Goal: Information Seeking & Learning: Learn about a topic

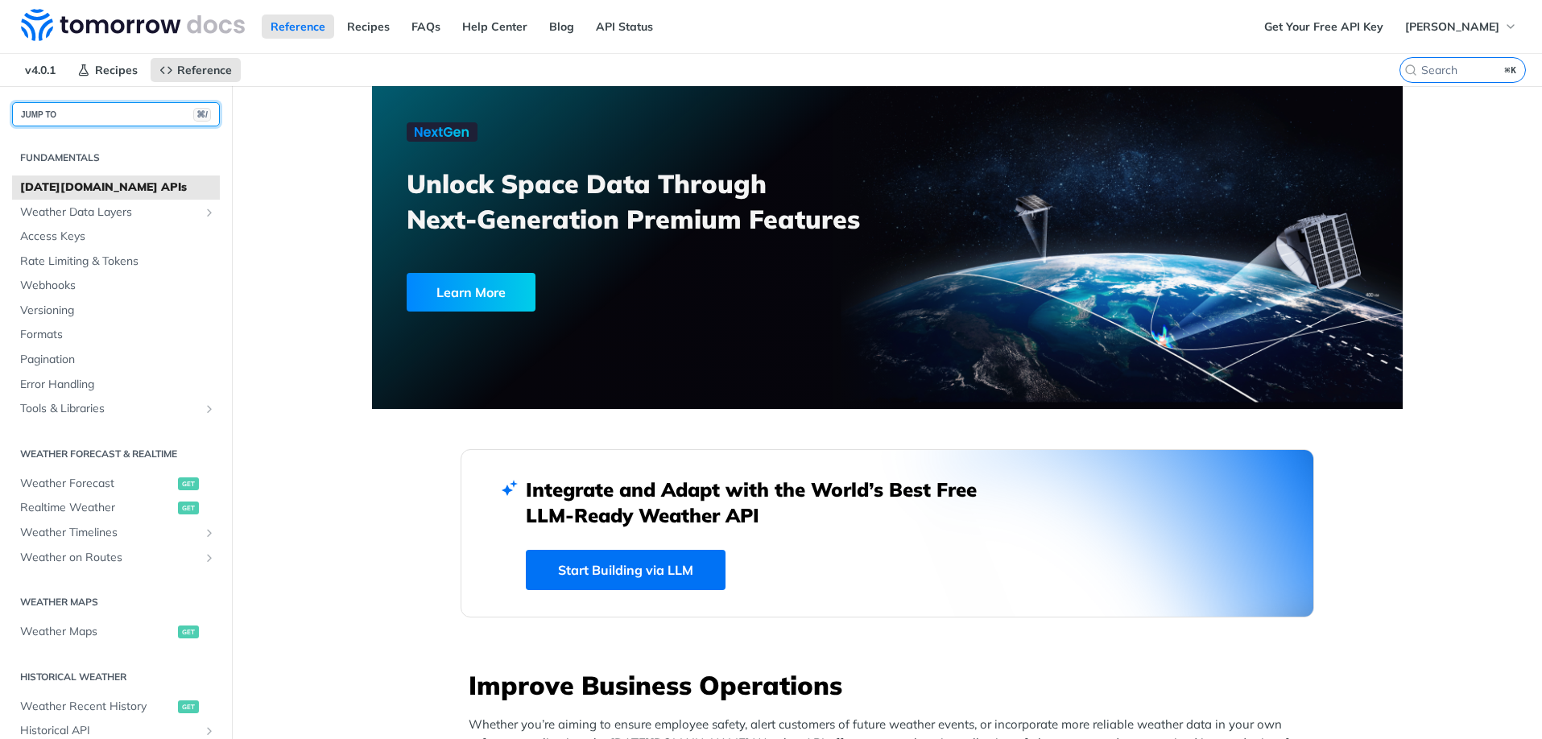
click at [103, 122] on button "JUMP TO ⌘/" at bounding box center [116, 114] width 208 height 24
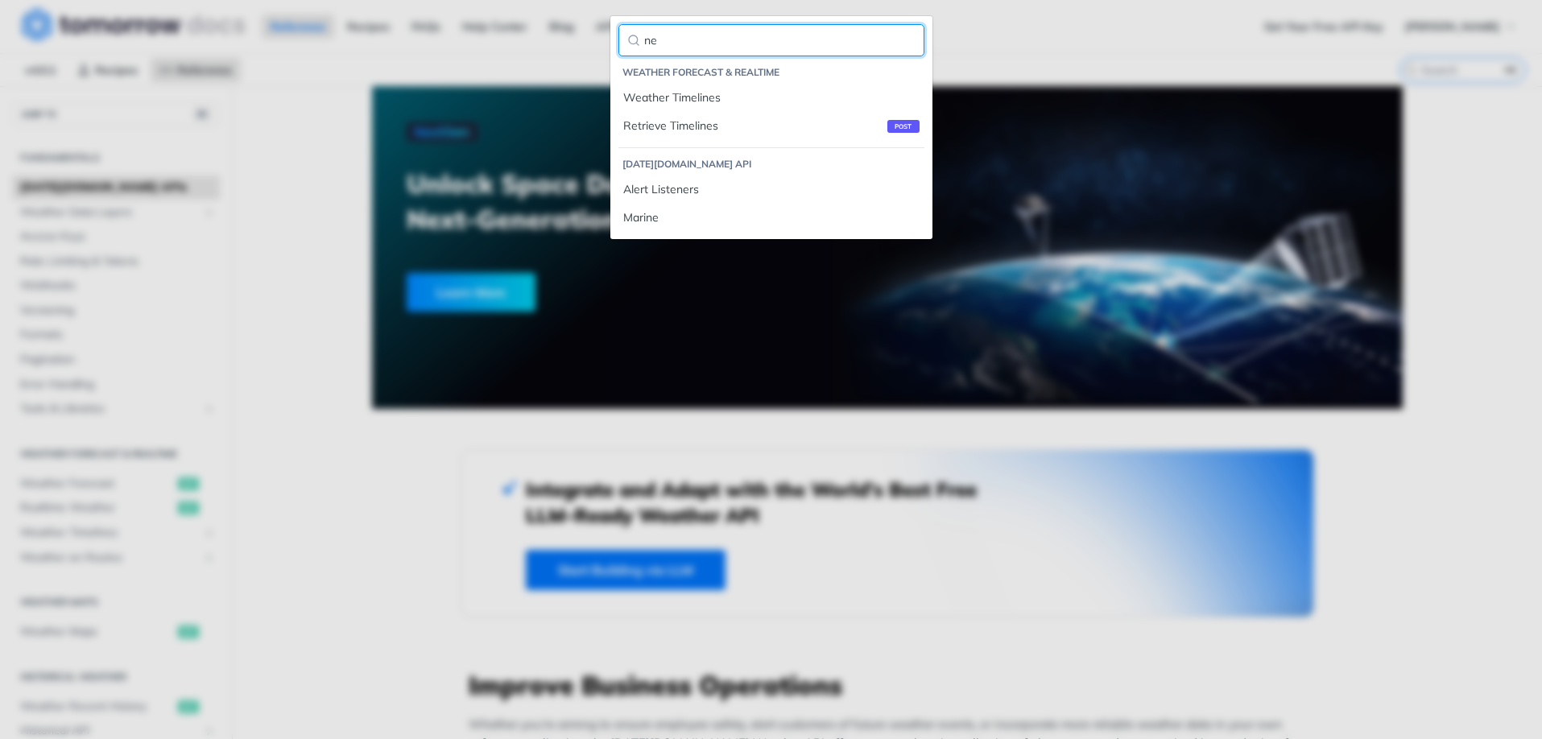
type input "n"
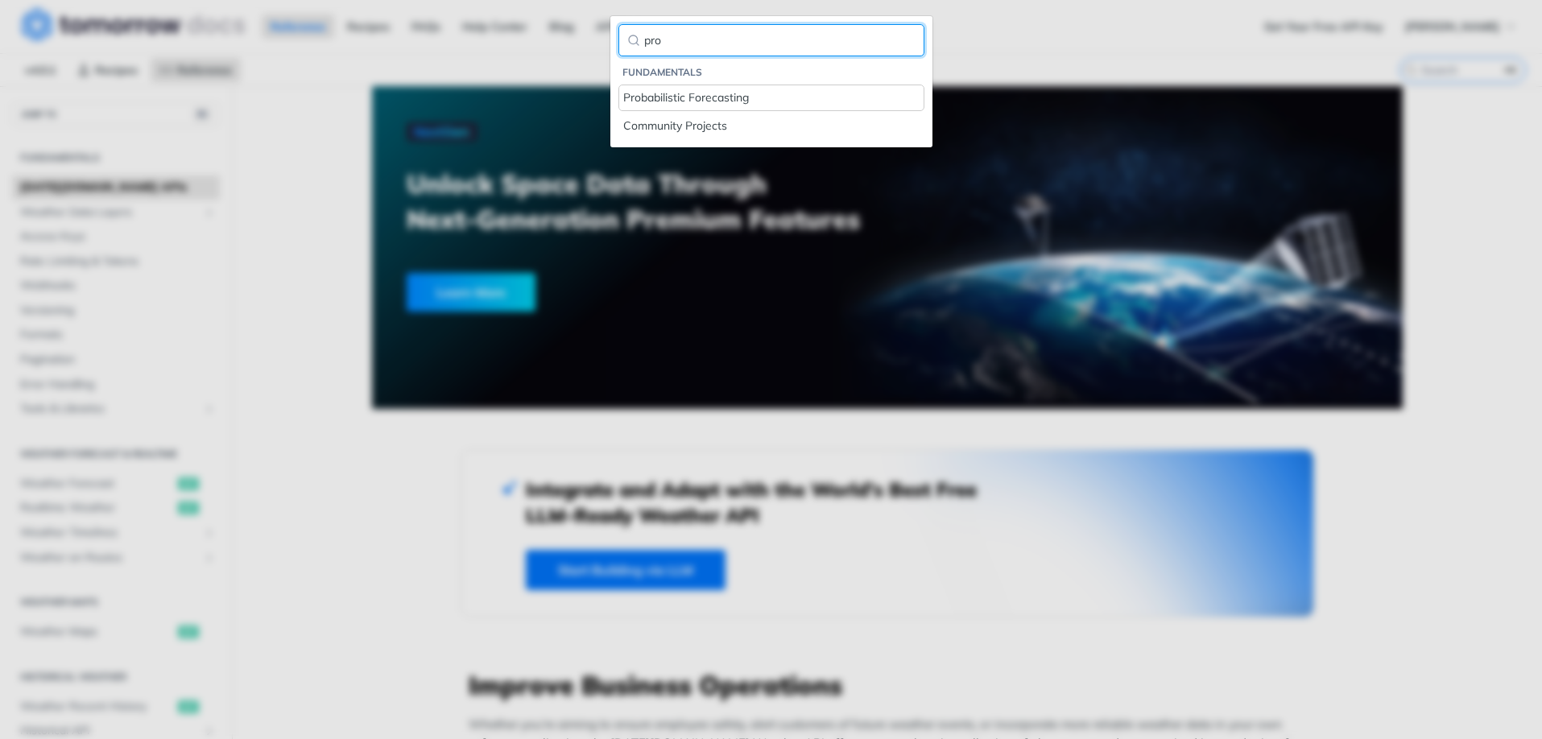
type input "pro"
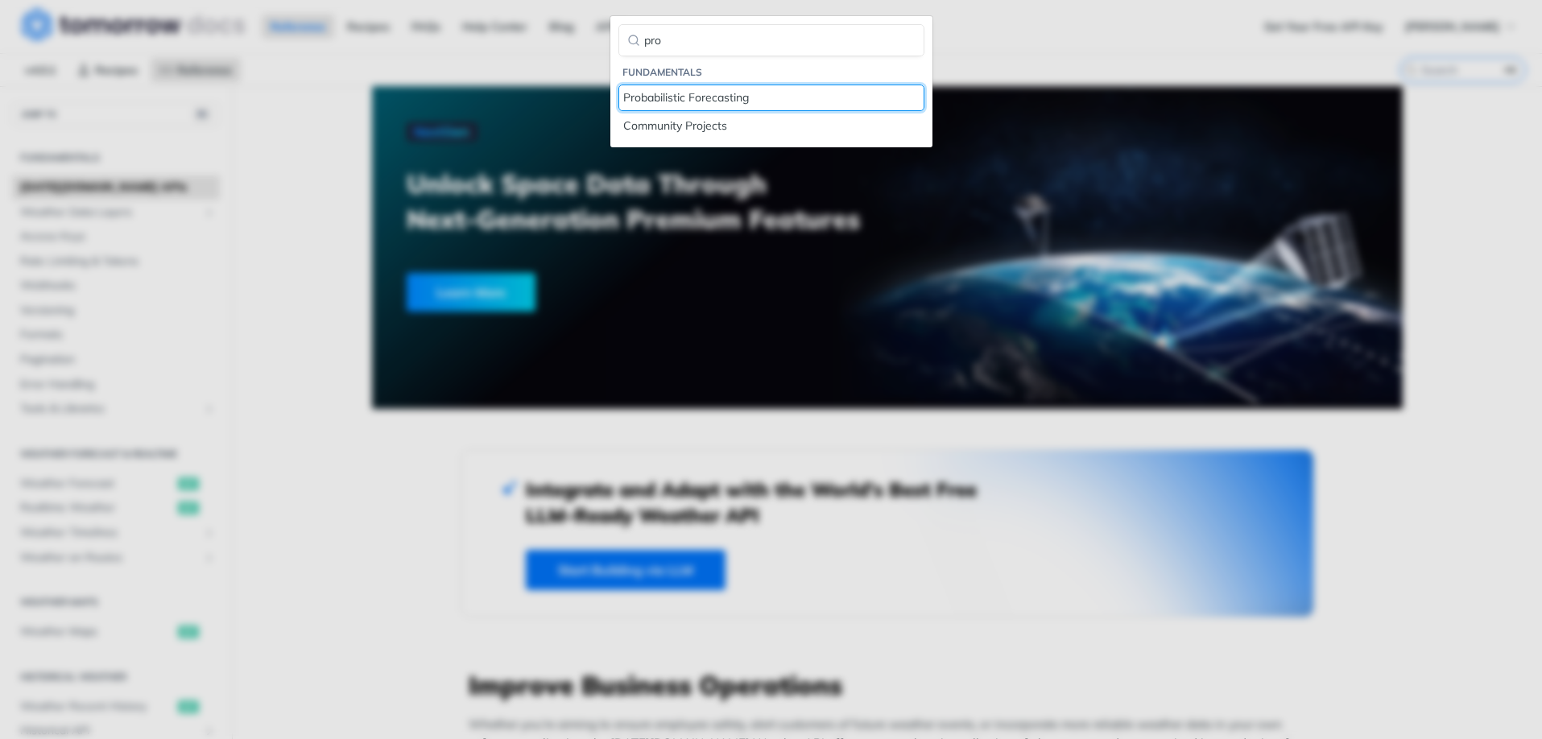
click at [673, 106] on div "Probabilistic Forecasting" at bounding box center [771, 97] width 296 height 17
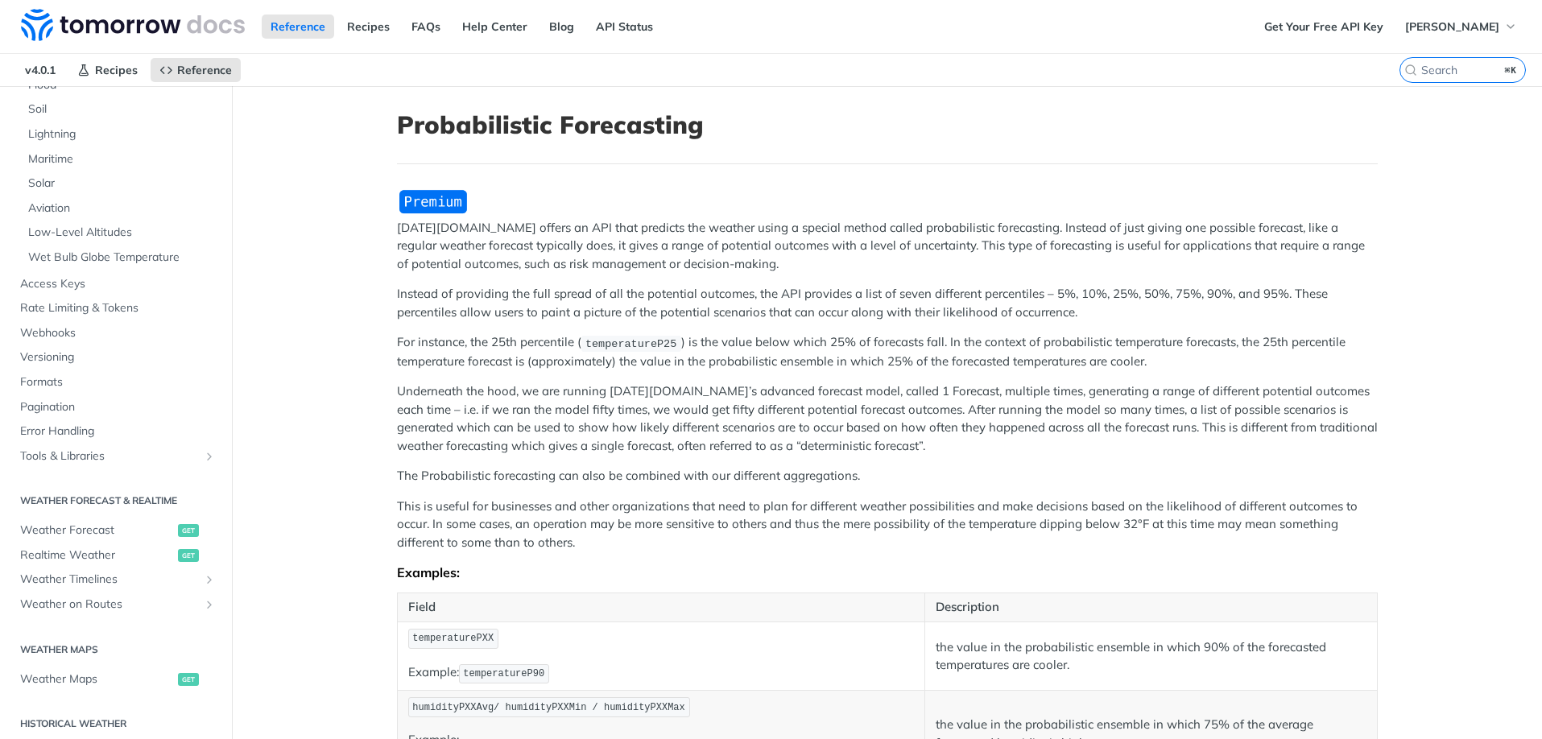
drag, startPoint x: 234, startPoint y: 342, endPoint x: 234, endPoint y: 332, distance: 9.7
click at [234, 332] on main "JUMP TO ⌘/ Fundamentals [DATE][DOMAIN_NAME] APIs Weather Data Layers Core Proba…" at bounding box center [771, 547] width 1542 height 922
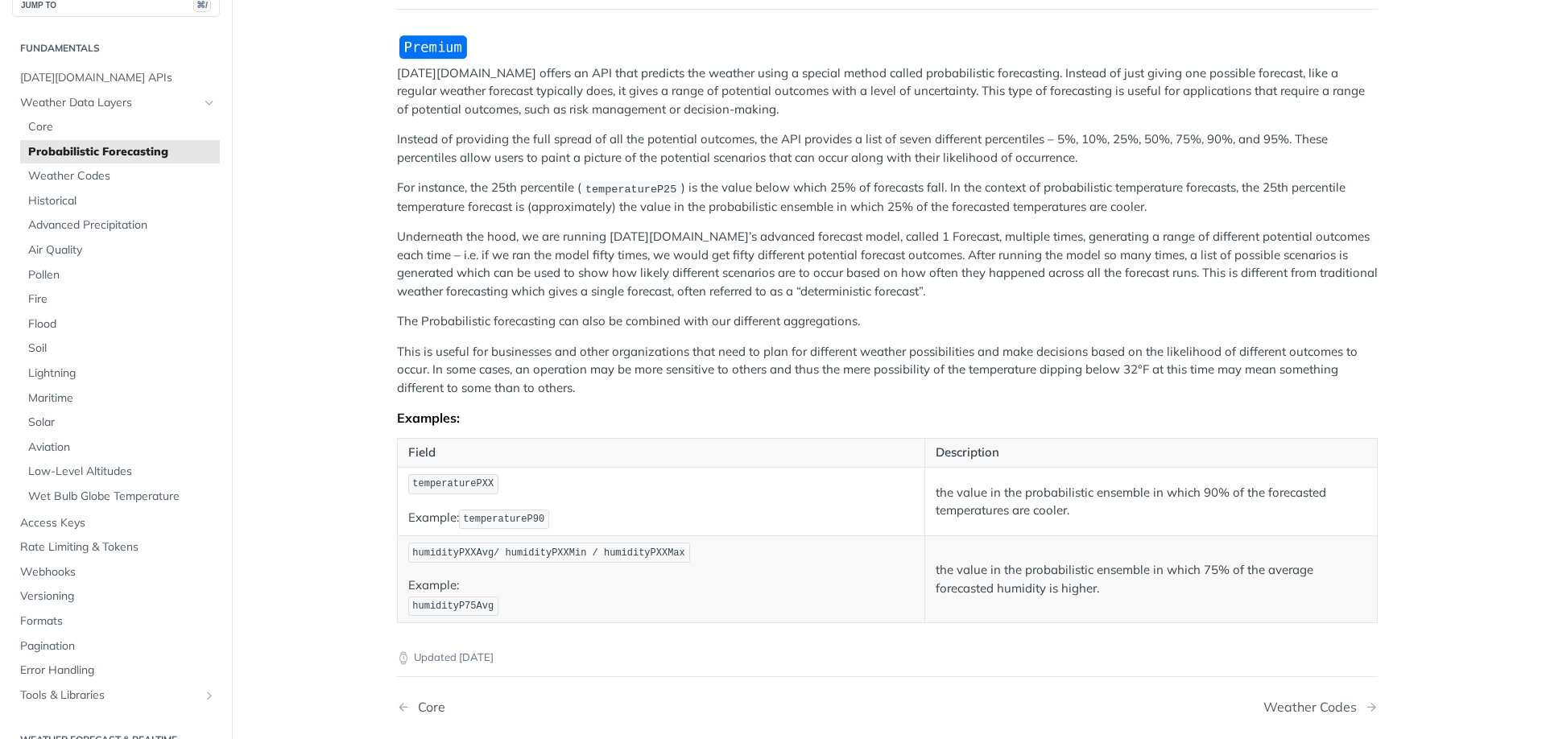
scroll to position [114, 0]
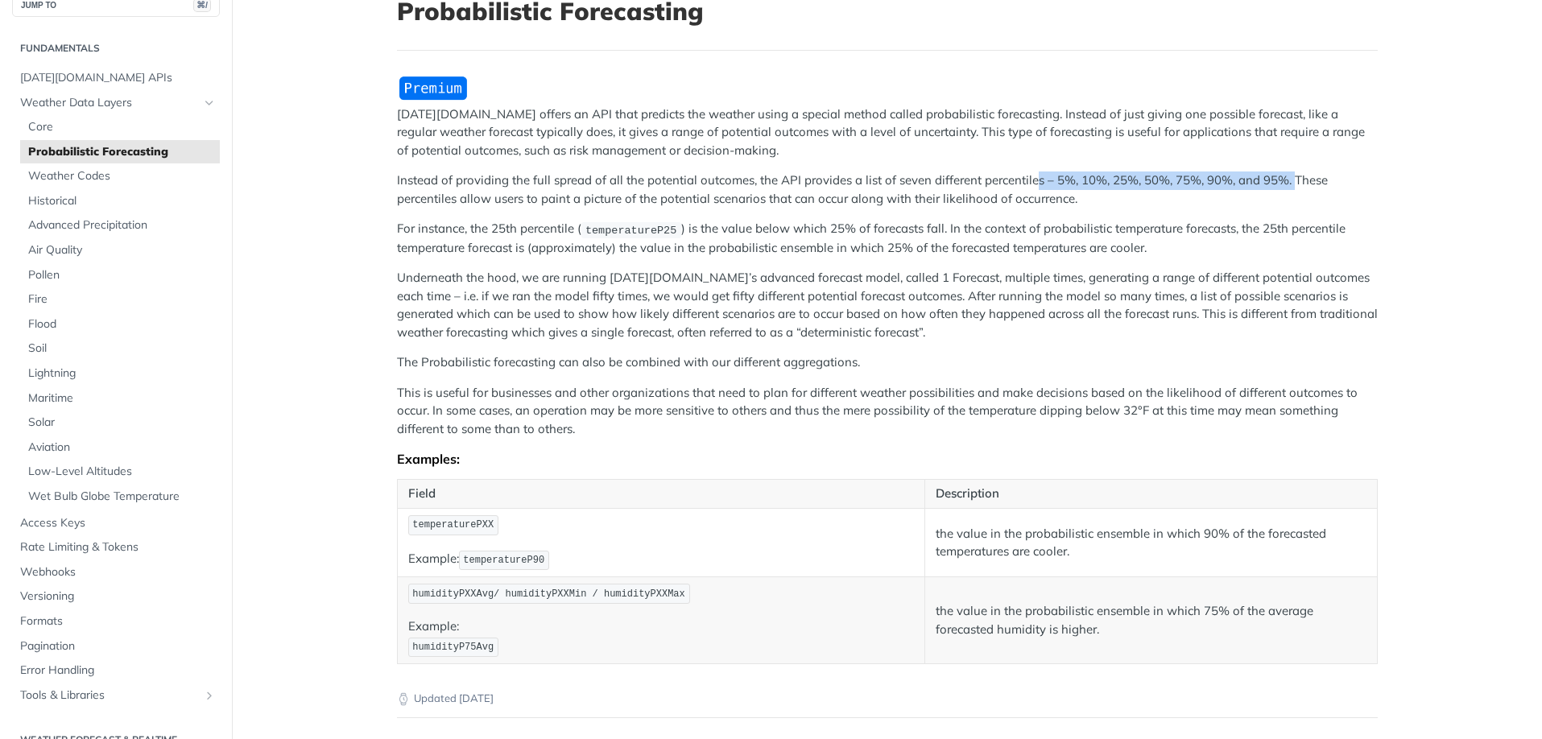
drag, startPoint x: 1031, startPoint y: 180, endPoint x: 1290, endPoint y: 176, distance: 259.4
click at [1290, 176] on p "Instead of providing the full spread of all the potential outcomes, the API pro…" at bounding box center [887, 190] width 981 height 36
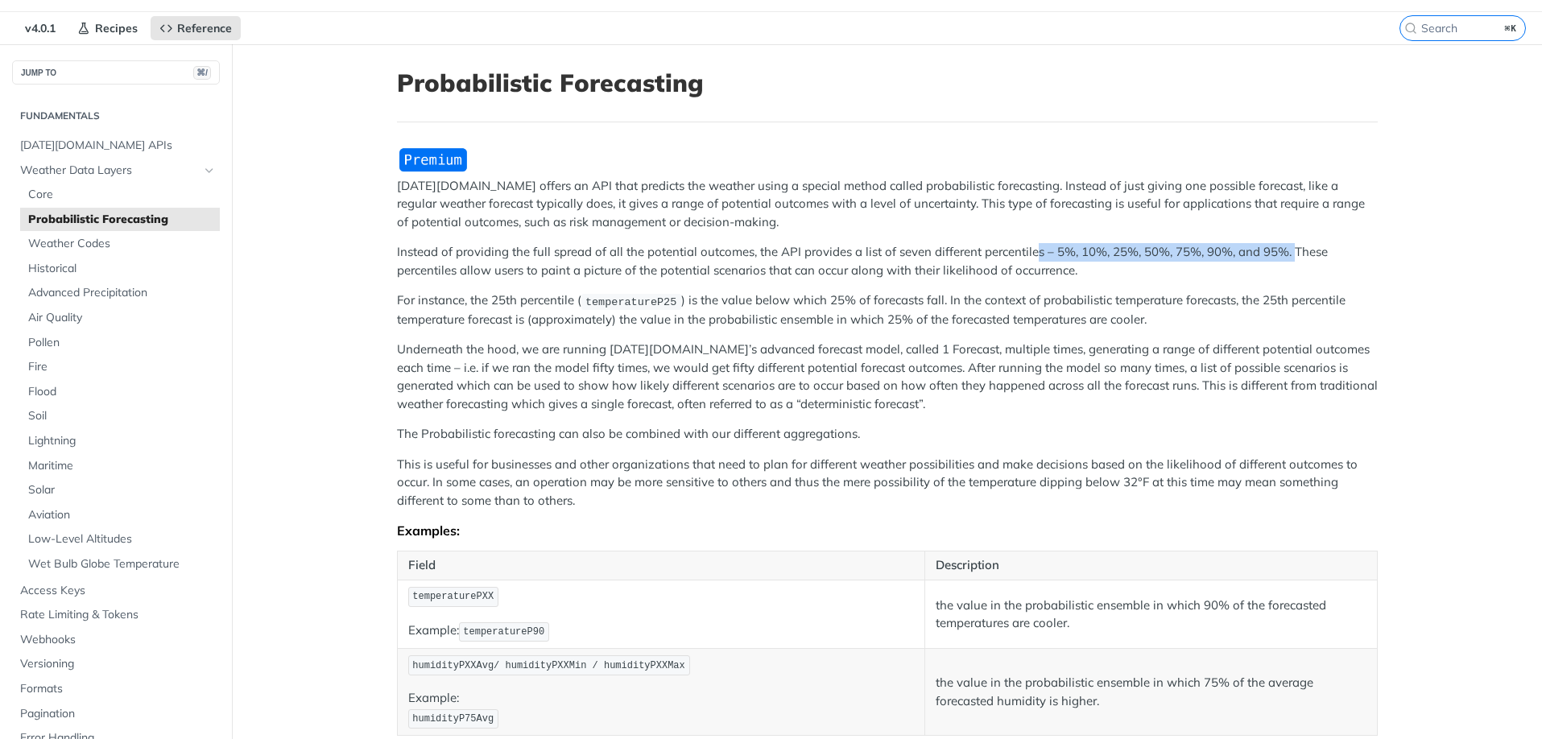
scroll to position [19, 0]
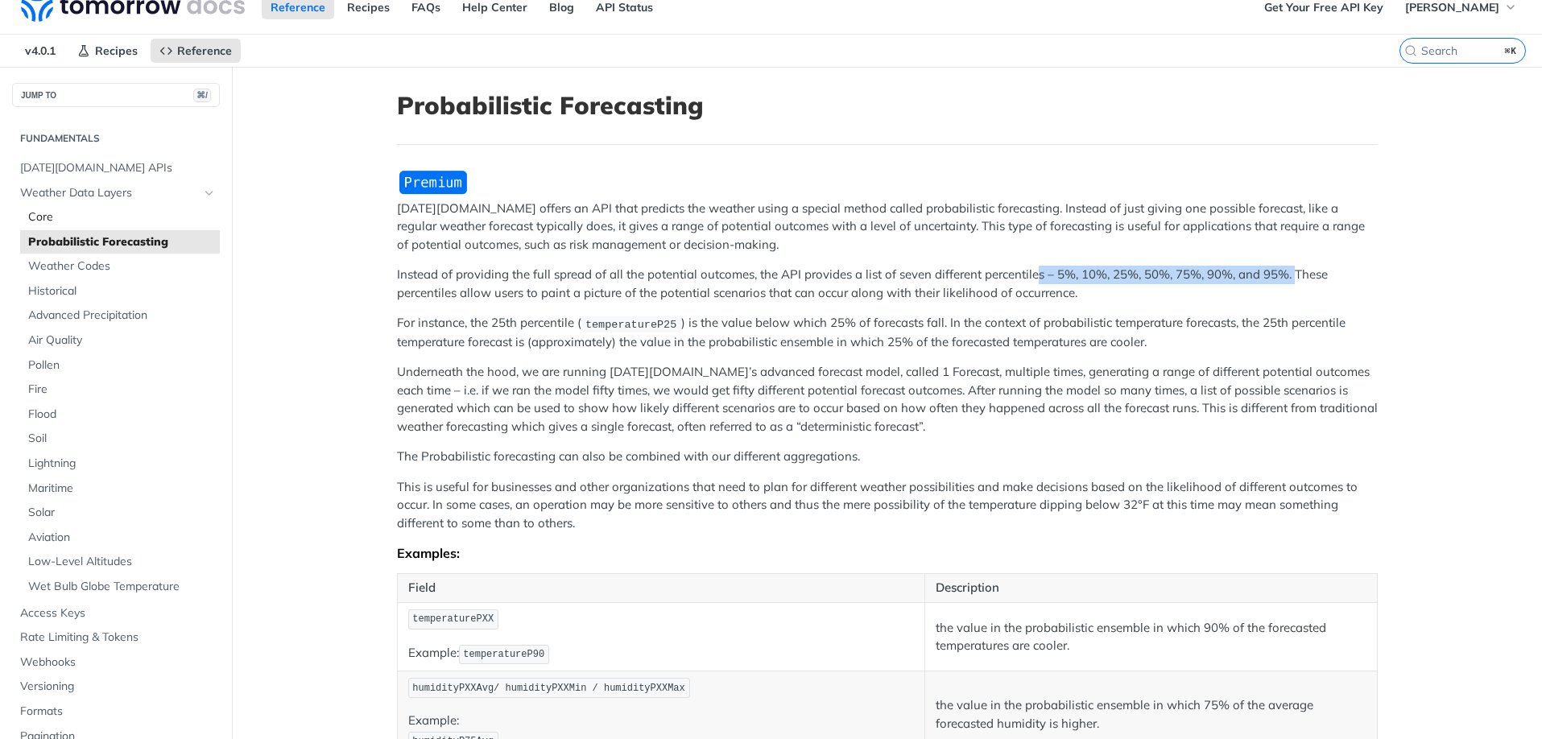
click at [52, 215] on span "Core" at bounding box center [122, 217] width 188 height 16
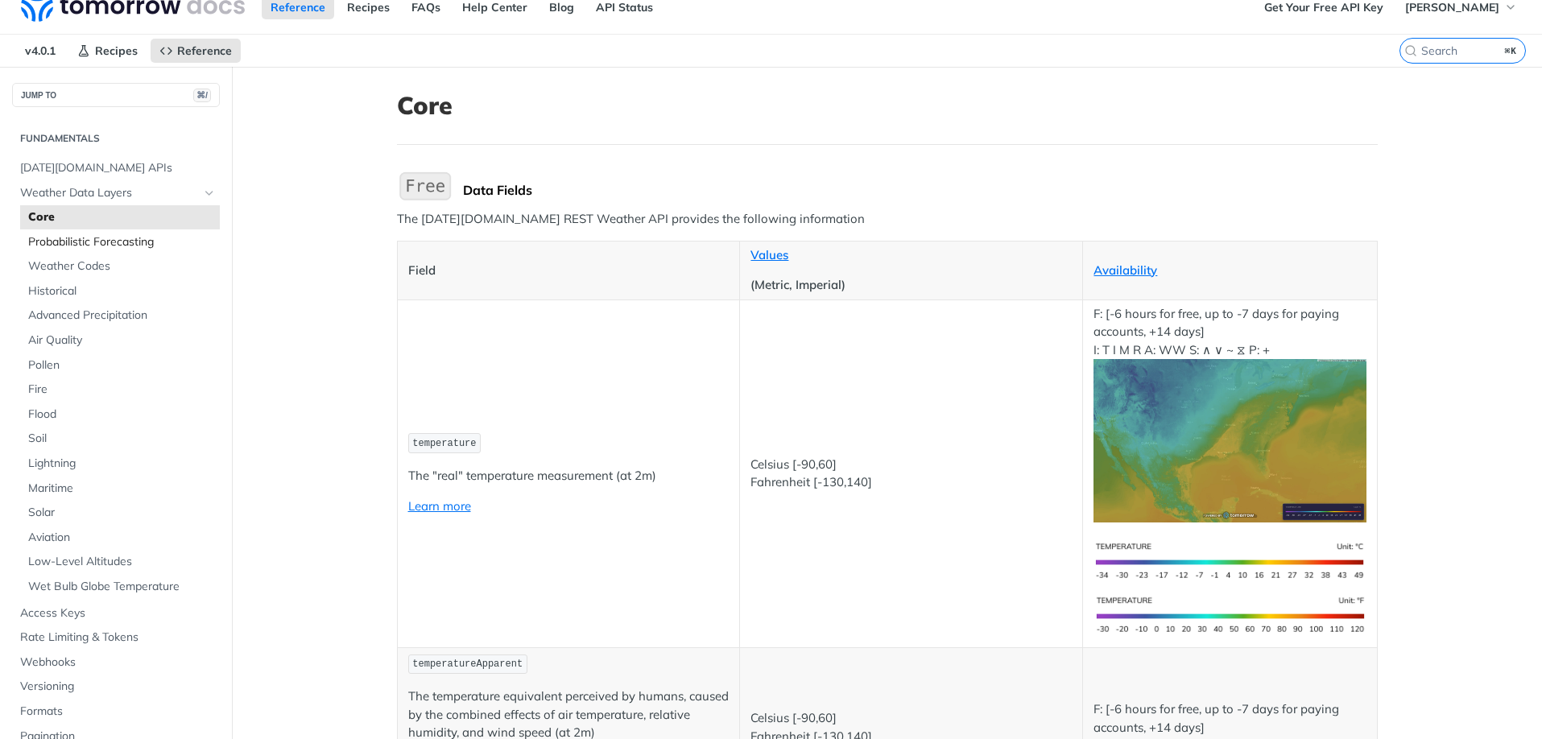
click at [111, 235] on span "Probabilistic Forecasting" at bounding box center [122, 242] width 188 height 16
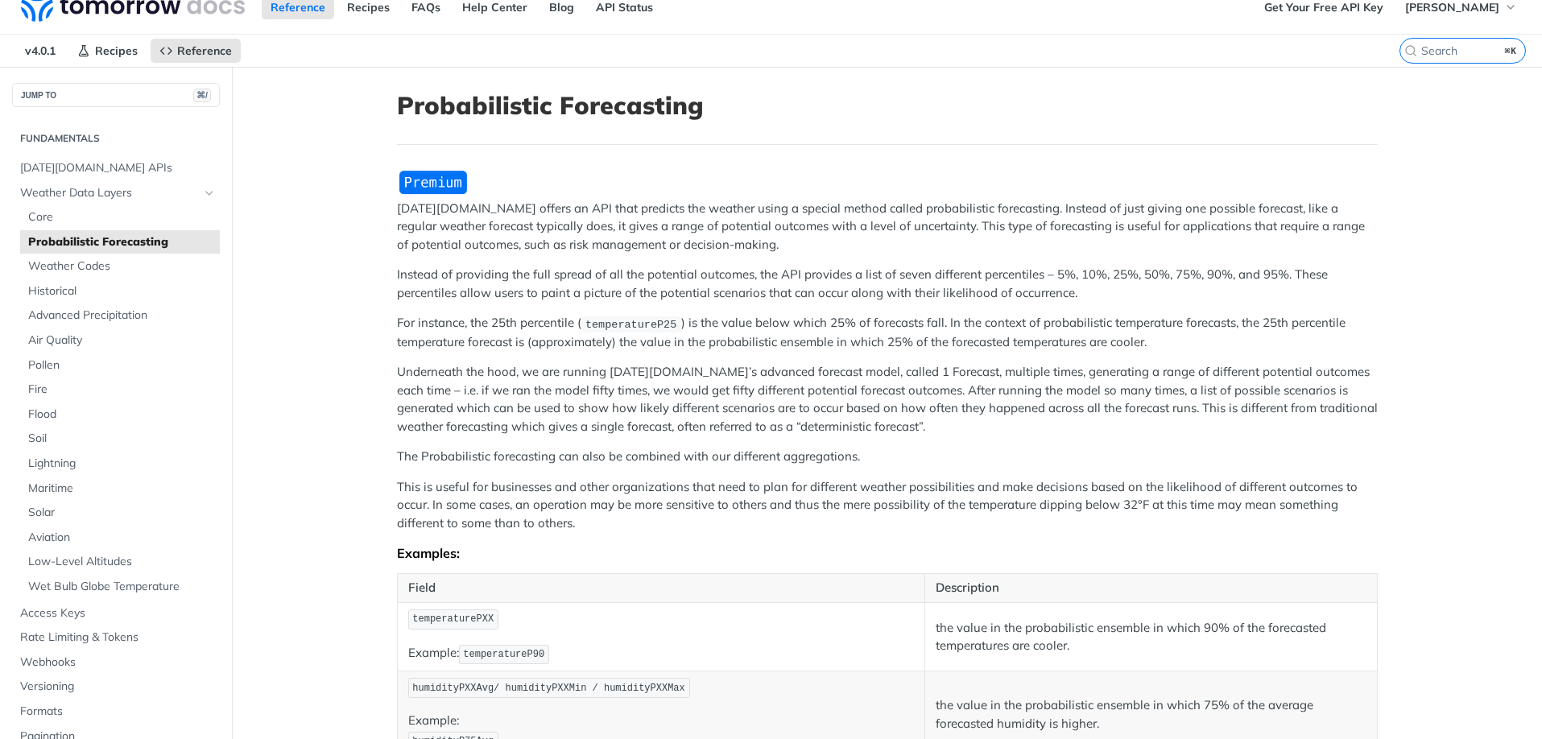
drag, startPoint x: 1046, startPoint y: 274, endPoint x: 1222, endPoint y: 271, distance: 175.6
click at [1222, 271] on p "Instead of providing the full spread of all the potential outcomes, the API pro…" at bounding box center [887, 284] width 981 height 36
drag, startPoint x: 1270, startPoint y: 273, endPoint x: 1061, endPoint y: 269, distance: 209.5
click at [1058, 269] on p "Instead of providing the full spread of all the potential outcomes, the API pro…" at bounding box center [887, 284] width 981 height 36
click at [1268, 314] on p "For instance, the 25th percentile ( temperatureP25 ) is the value below which 2…" at bounding box center [887, 332] width 981 height 37
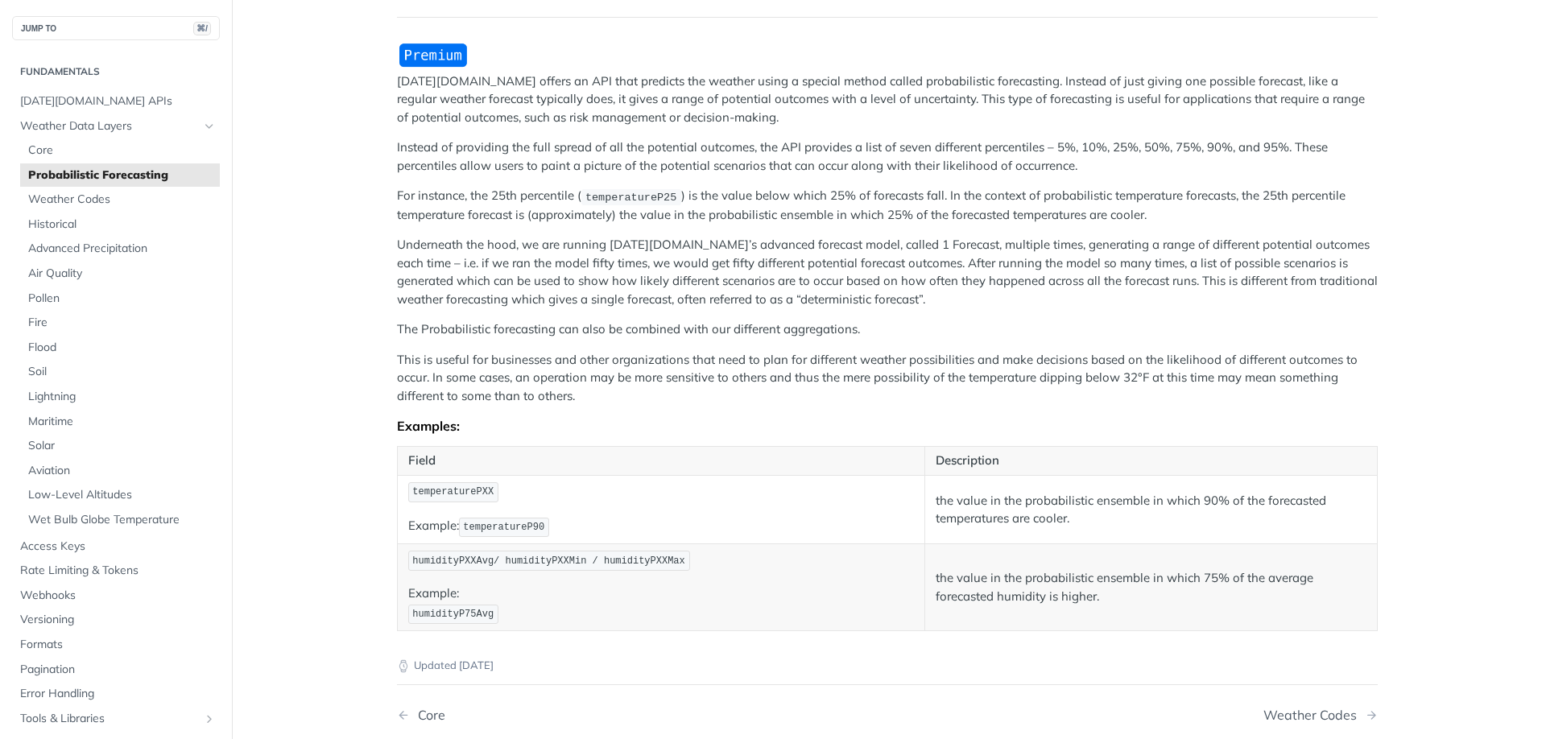
scroll to position [209, 0]
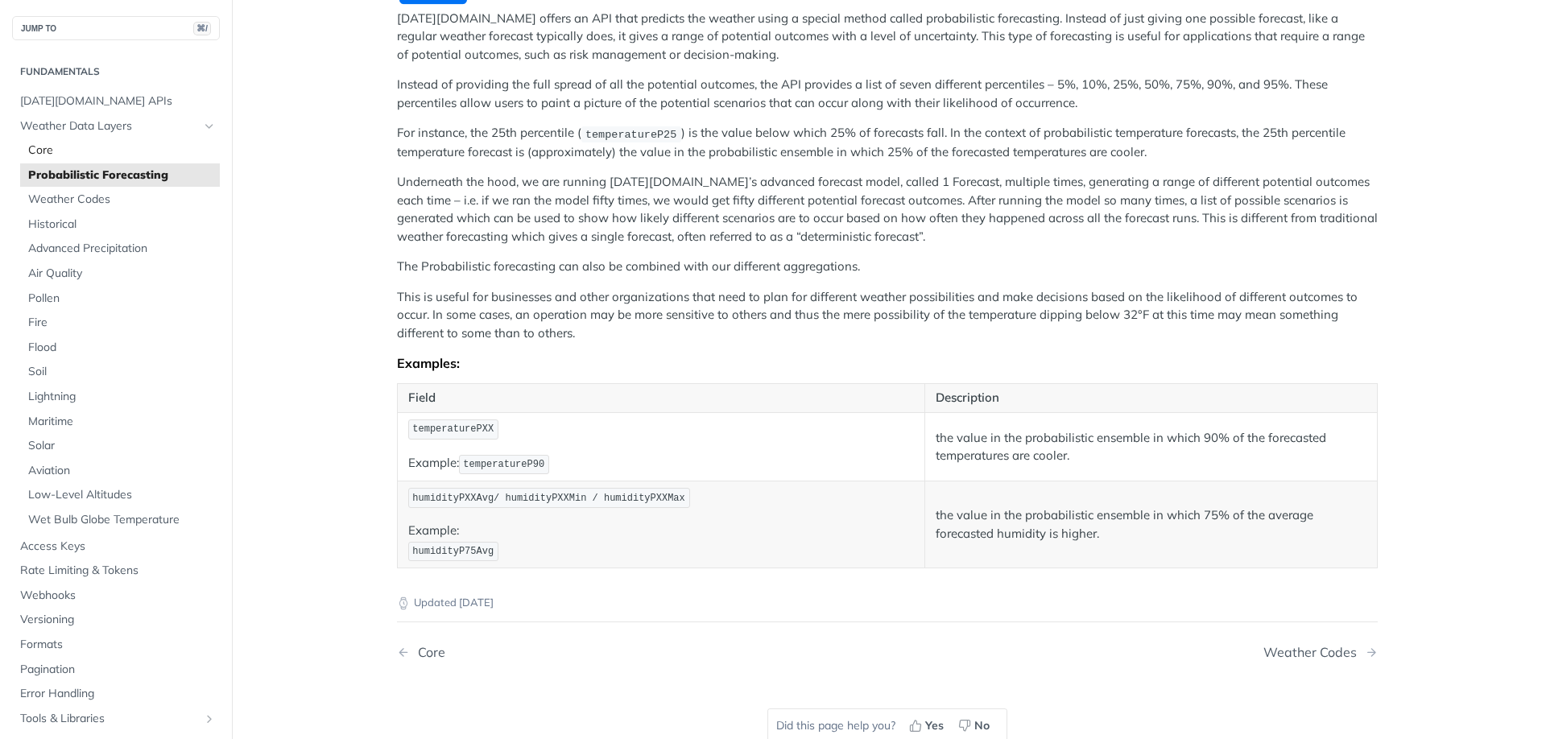
click at [66, 151] on span "Core" at bounding box center [122, 151] width 188 height 16
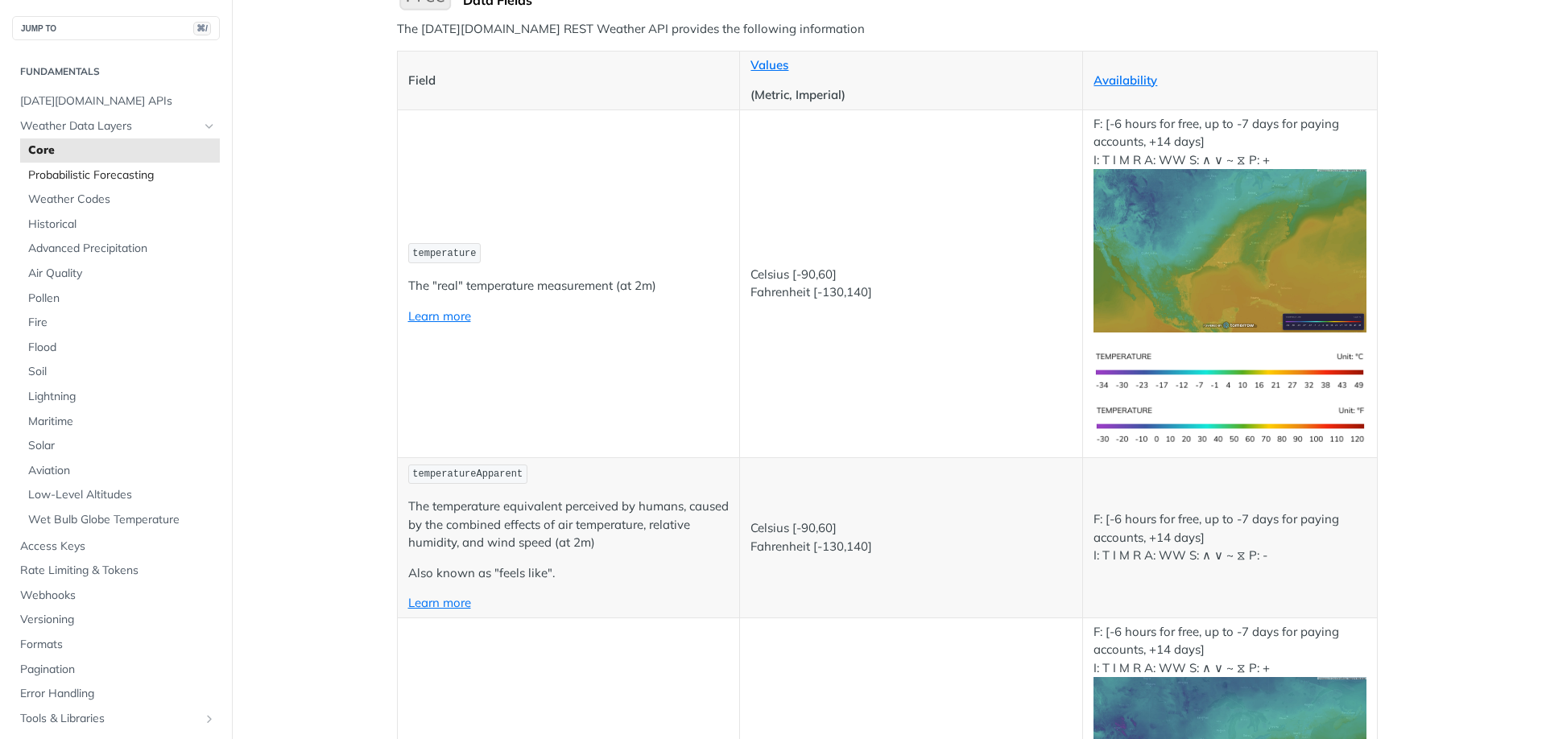
click at [81, 180] on span "Probabilistic Forecasting" at bounding box center [122, 176] width 188 height 16
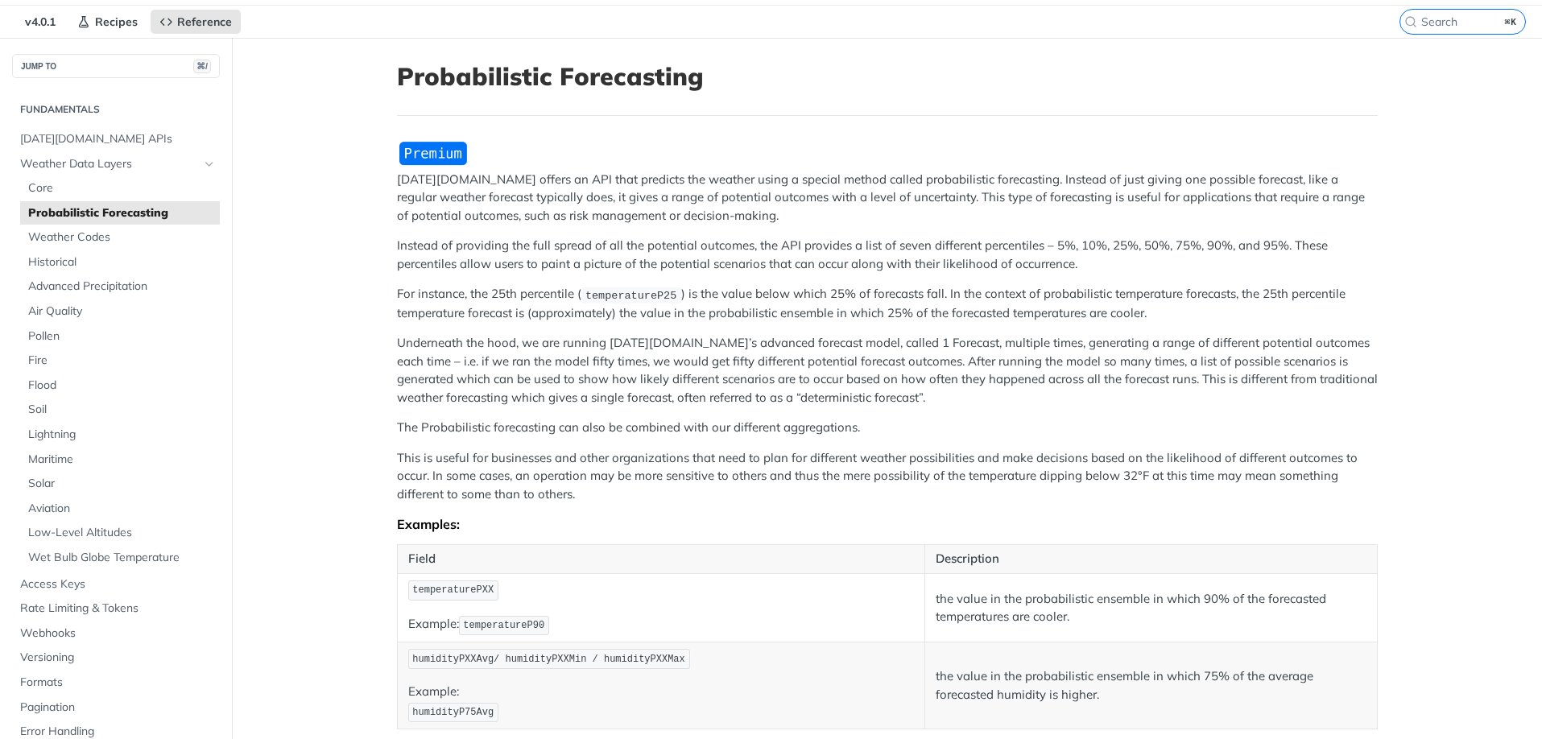
scroll to position [24, 0]
